Goal: Task Accomplishment & Management: Use online tool/utility

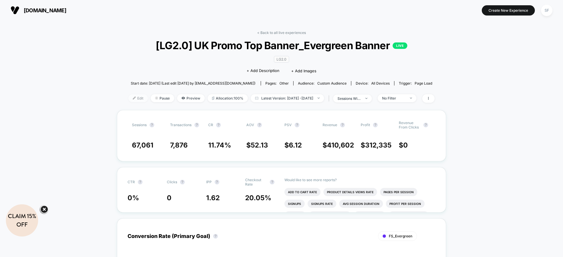
click at [129, 99] on span "Edit" at bounding box center [137, 98] width 19 height 8
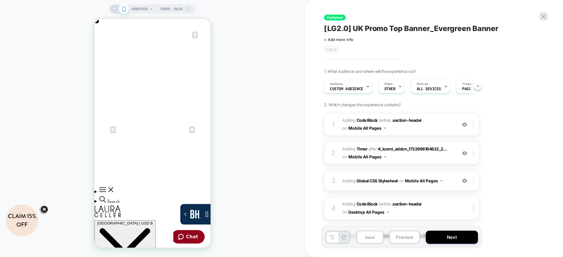
scroll to position [0, 232]
click at [408, 234] on button "Preview" at bounding box center [404, 237] width 30 height 13
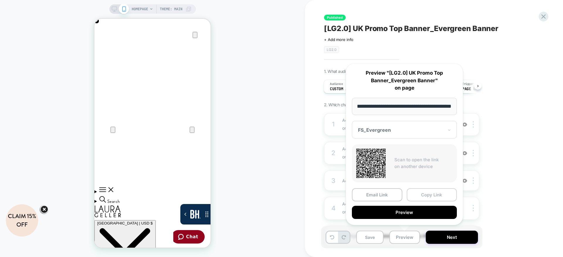
scroll to position [0, 0]
click at [413, 194] on button "Copy Link" at bounding box center [431, 194] width 50 height 13
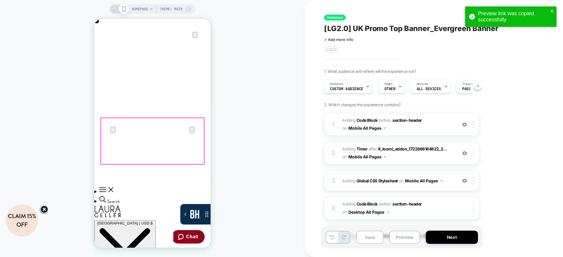
click at [355, 90] on span "Custom Audience" at bounding box center [346, 89] width 33 height 4
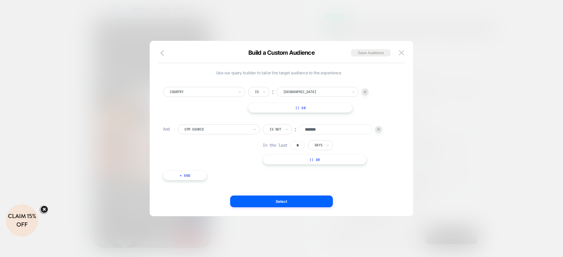
click at [180, 178] on button "+ And" at bounding box center [185, 176] width 44 height 10
click at [174, 178] on div "And Predefined Audience Is ︰ Cart Abandoners || Or" at bounding box center [278, 189] width 231 height 26
click at [219, 180] on div at bounding box center [216, 181] width 64 height 5
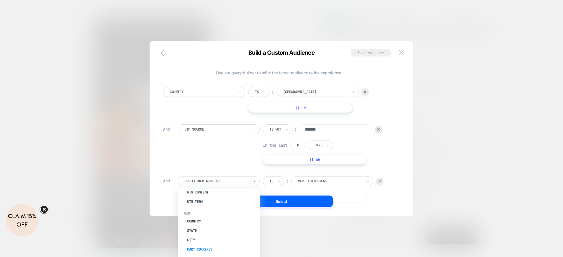
click at [203, 249] on div "Cart Currency" at bounding box center [221, 249] width 76 height 9
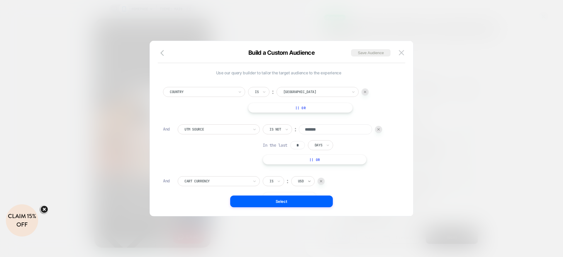
click at [310, 183] on icon at bounding box center [309, 181] width 4 height 6
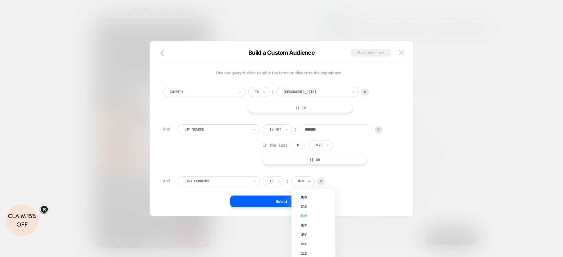
click at [304, 215] on div "EUR" at bounding box center [316, 216] width 38 height 9
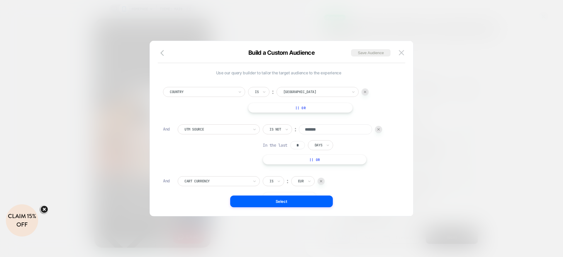
scroll to position [0, 232]
click at [303, 183] on div at bounding box center [301, 181] width 6 height 5
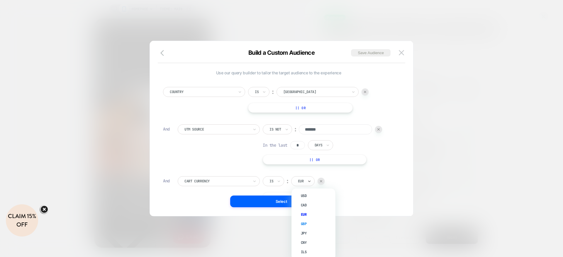
click at [304, 226] on div "GBP" at bounding box center [316, 223] width 38 height 9
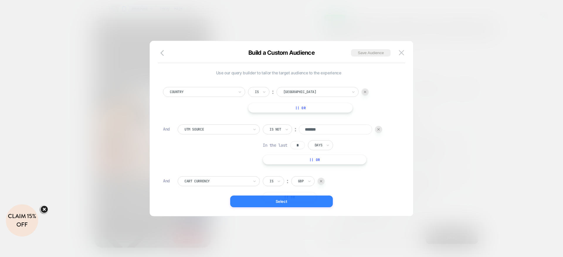
click at [284, 201] on button "Select" at bounding box center [281, 202] width 103 height 12
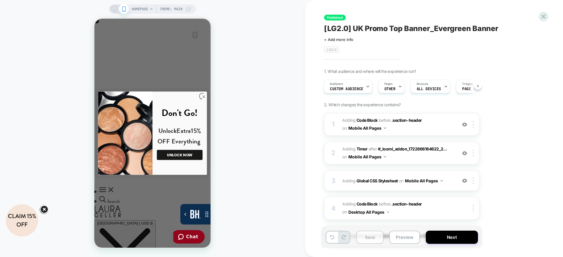
scroll to position [0, 232]
click at [368, 237] on button "Save" at bounding box center [369, 237] width 27 height 13
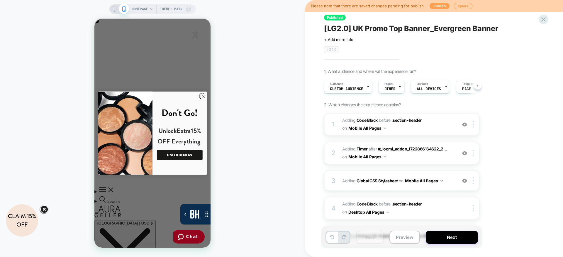
click at [436, 8] on button "Publish" at bounding box center [439, 6] width 20 height 6
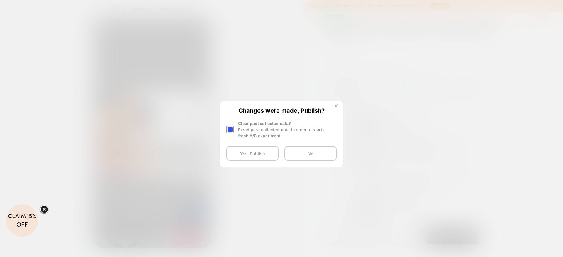
click at [227, 132] on div at bounding box center [229, 129] width 7 height 7
click at [251, 157] on button "Yes, Publish" at bounding box center [252, 153] width 52 height 15
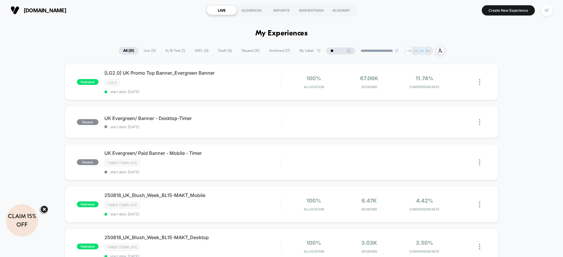
click at [339, 49] on input "**" at bounding box center [340, 50] width 29 height 7
type input "*"
